Goal: Task Accomplishment & Management: Manage account settings

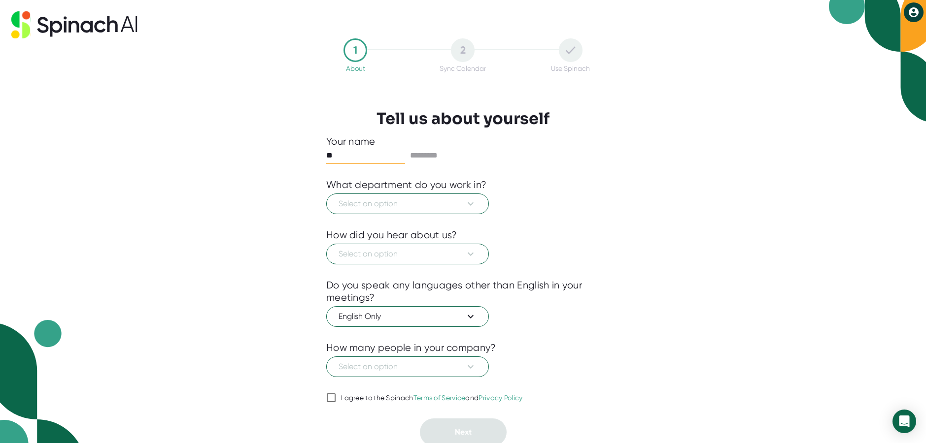
type input "******"
type input "*********"
click at [476, 200] on icon at bounding box center [471, 204] width 12 height 12
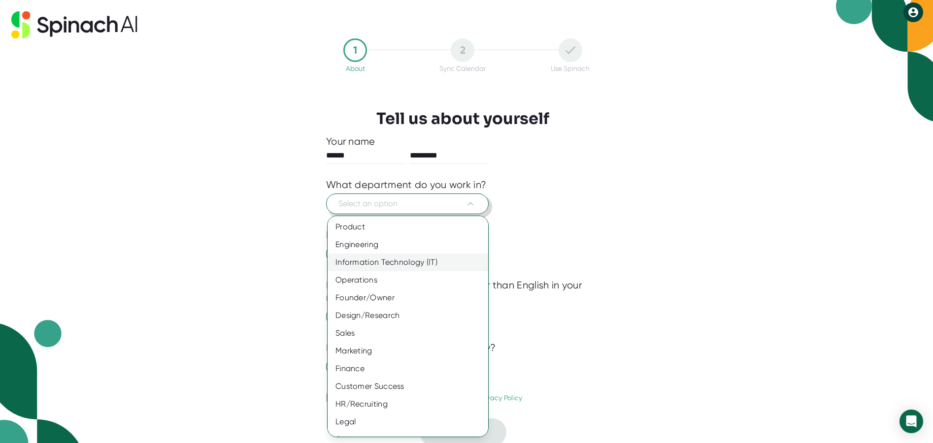
click at [410, 263] on div "Information Technology (IT)" at bounding box center [412, 263] width 168 height 18
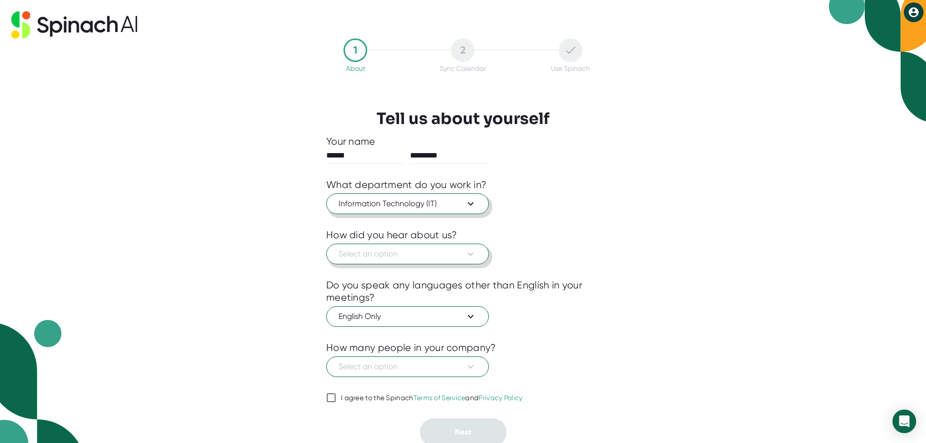
click at [464, 252] on span "Select an option" at bounding box center [407, 254] width 138 height 12
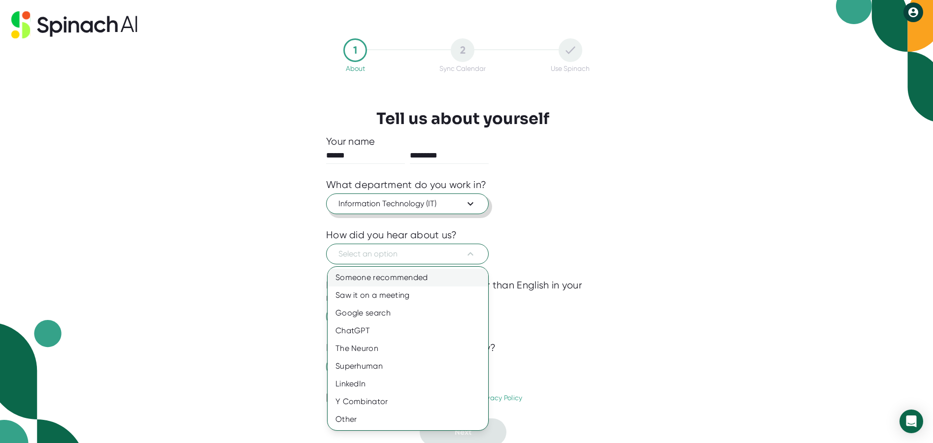
click at [408, 274] on div "Someone recommended" at bounding box center [408, 278] width 161 height 18
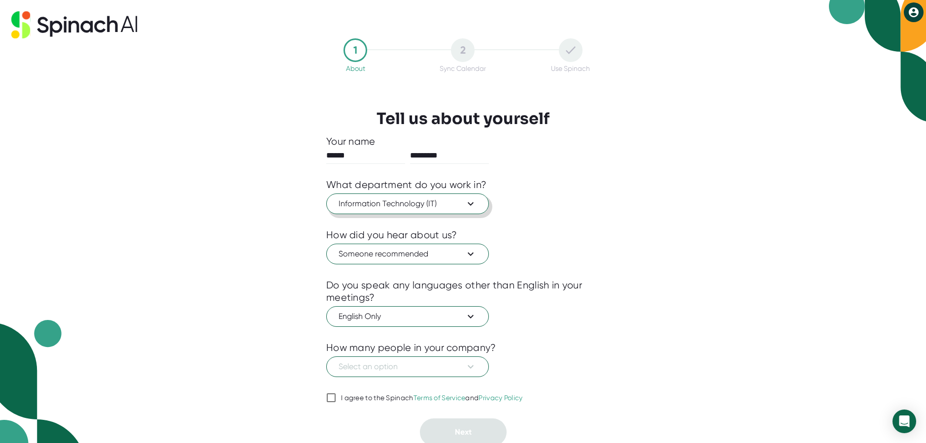
click at [634, 348] on div "1 About 2 Sync Calendar Use Spinach Tell us about yourself Your name ****** ***…" at bounding box center [463, 221] width 926 height 443
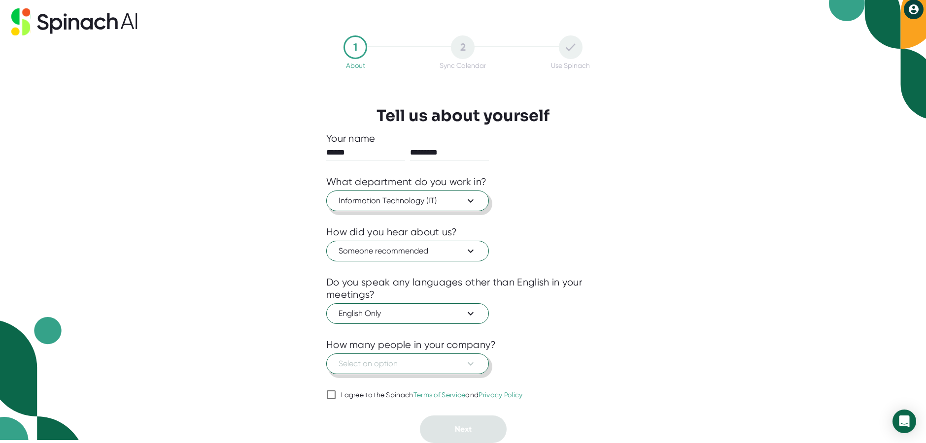
click at [471, 365] on icon at bounding box center [471, 364] width 6 height 3
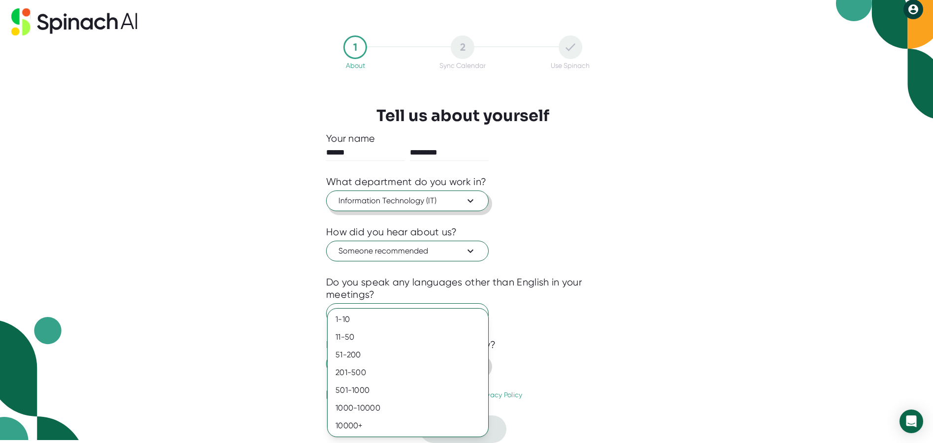
click at [607, 352] on div at bounding box center [466, 221] width 933 height 443
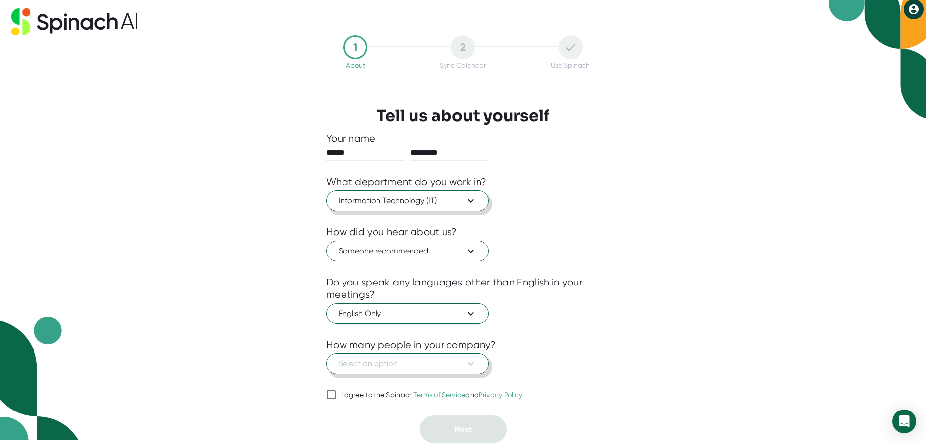
click at [469, 366] on icon at bounding box center [471, 364] width 12 height 12
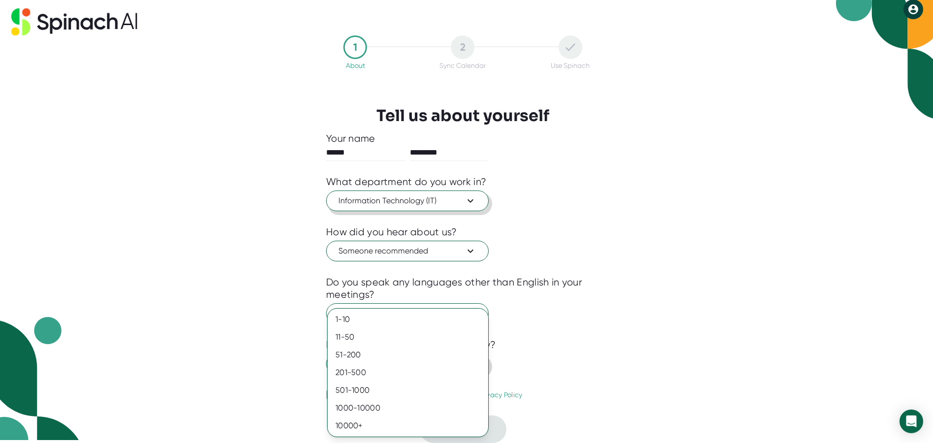
click at [633, 361] on div at bounding box center [466, 221] width 933 height 443
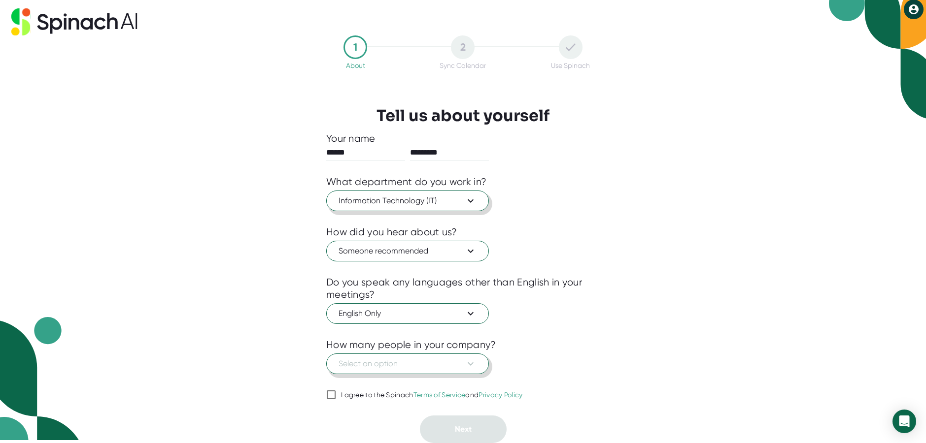
click at [474, 365] on icon at bounding box center [471, 364] width 12 height 12
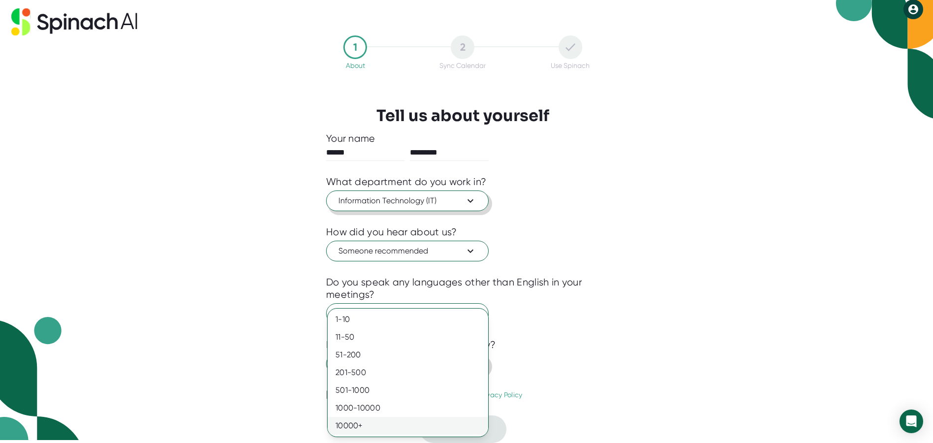
click at [361, 424] on div "10000+" at bounding box center [408, 426] width 161 height 18
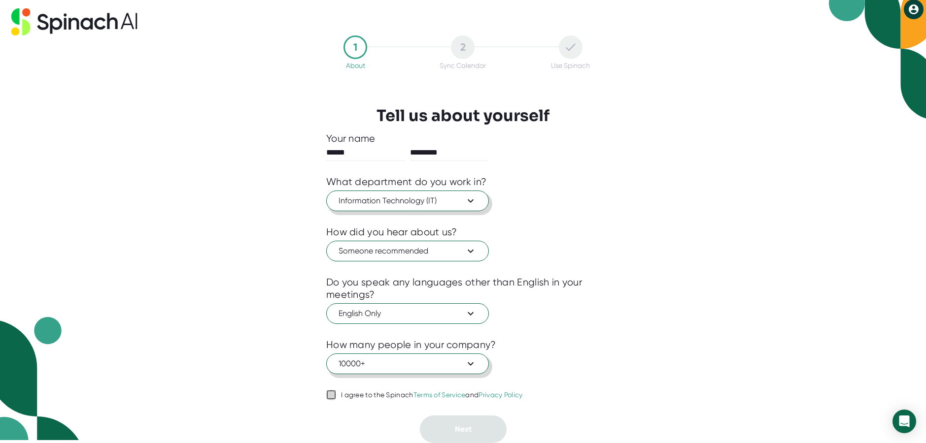
click at [332, 395] on input "I agree to the Spinach Terms of Service and Privacy Policy" at bounding box center [331, 395] width 10 height 12
checkbox input "true"
click at [473, 432] on button "Next" at bounding box center [463, 430] width 87 height 28
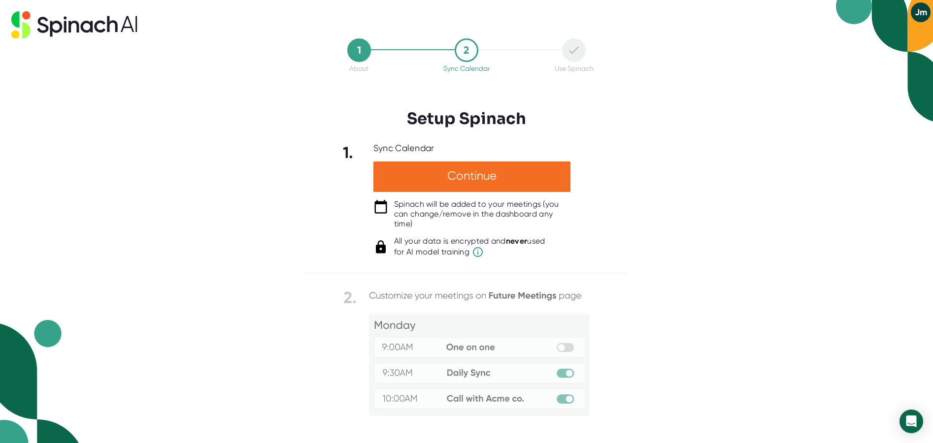
scroll to position [57, 0]
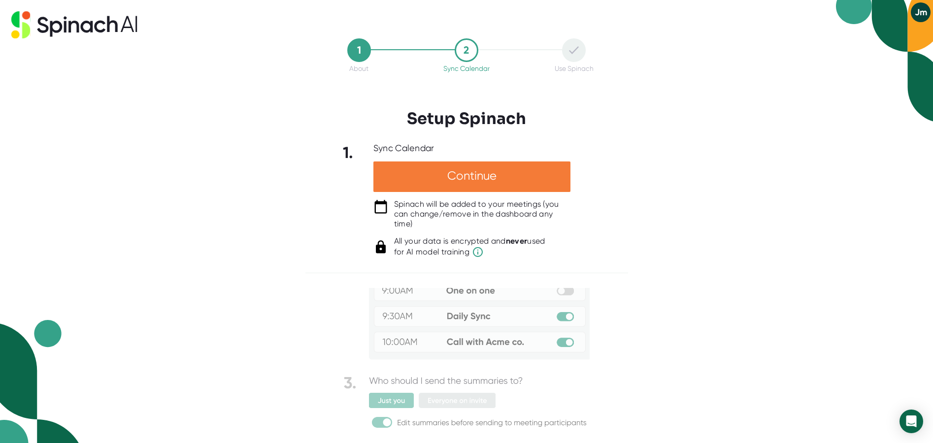
click at [488, 169] on div "Continue" at bounding box center [471, 177] width 197 height 31
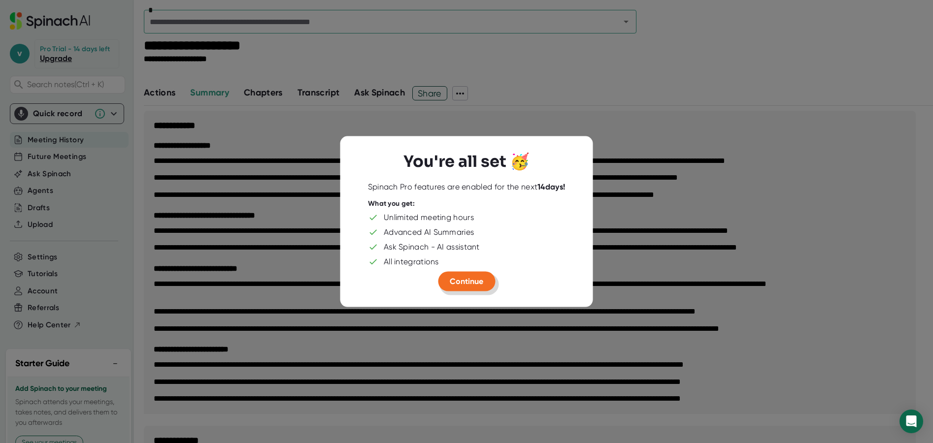
click at [466, 285] on span "Continue" at bounding box center [467, 281] width 34 height 9
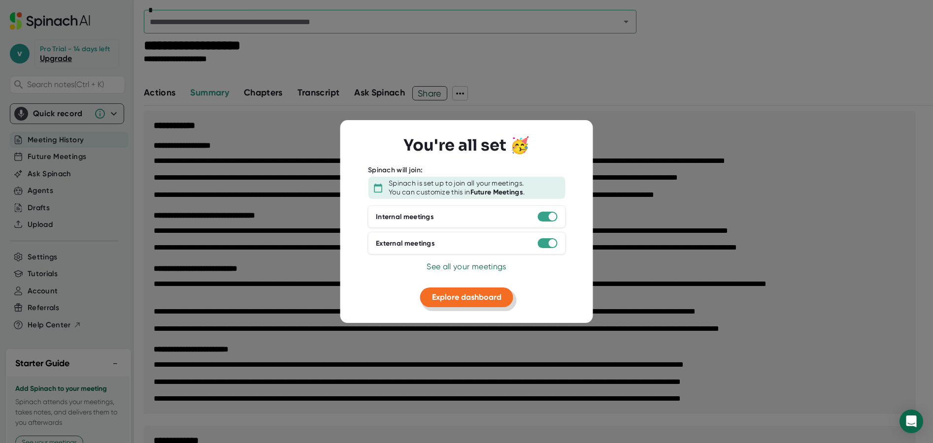
click at [482, 296] on span "Explore dashboard" at bounding box center [466, 297] width 69 height 9
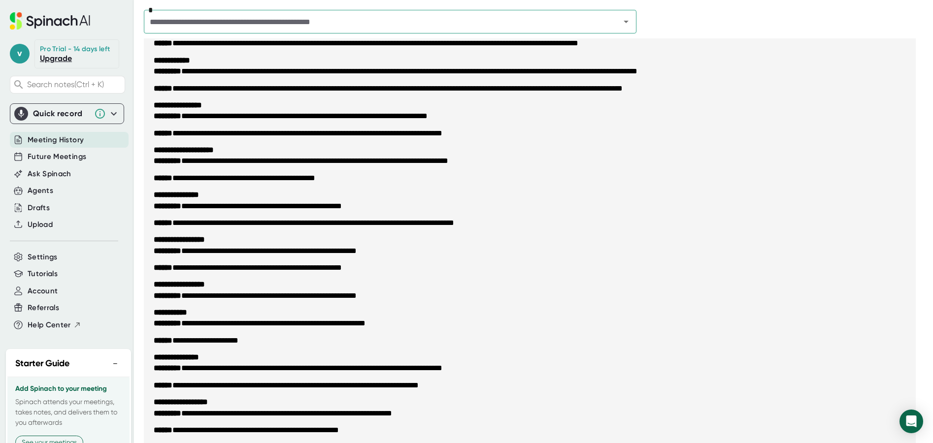
scroll to position [1227, 0]
